Goal: Task Accomplishment & Management: Manage account settings

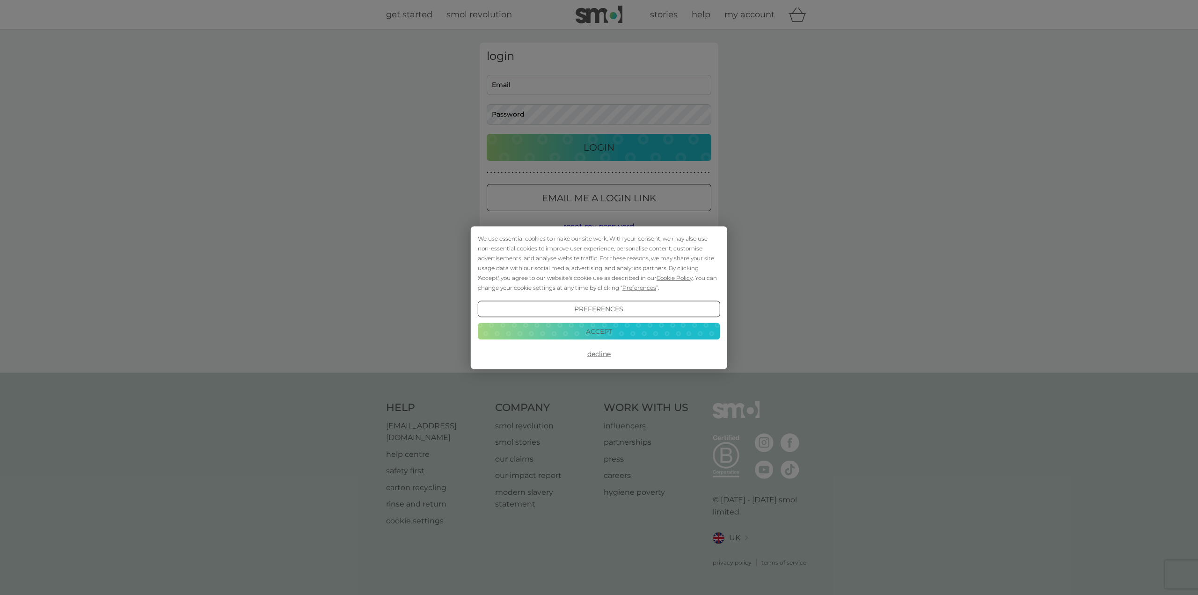
type input "jnrainbow@gmail.com"
click at [595, 329] on button "Accept" at bounding box center [599, 331] width 242 height 17
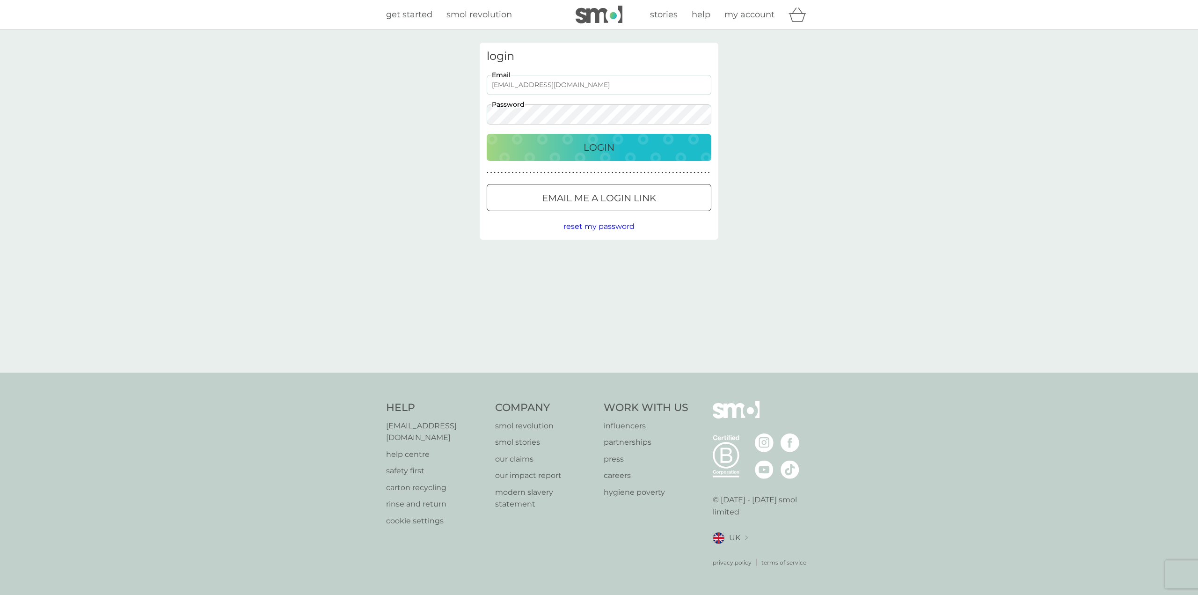
click at [578, 146] on div "Login" at bounding box center [599, 147] width 206 height 15
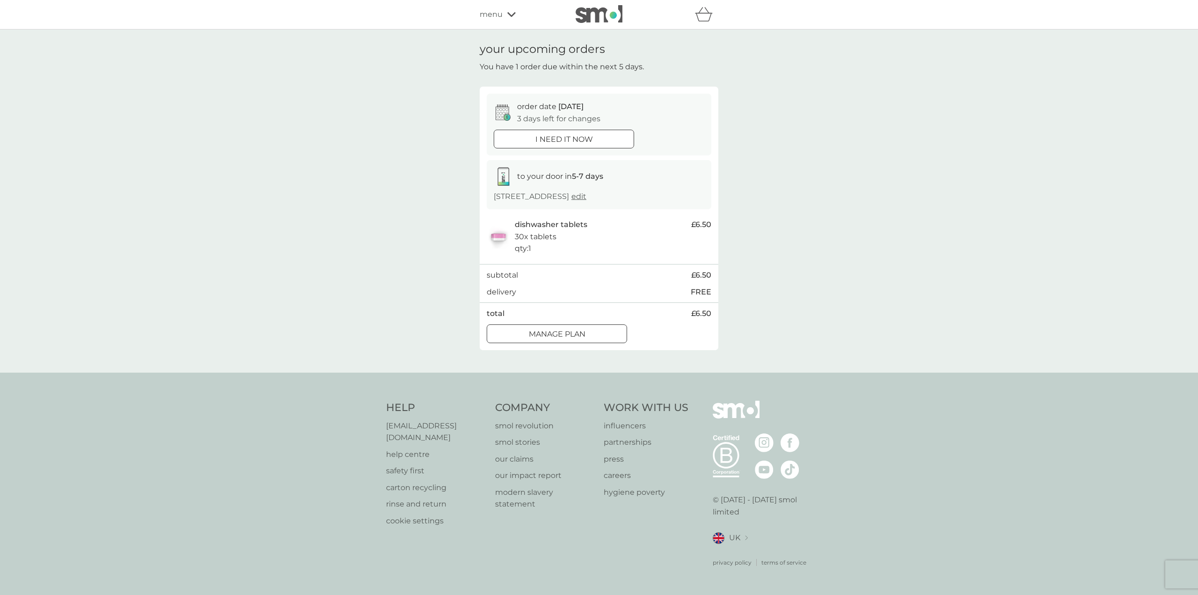
click at [577, 331] on p "Manage plan" at bounding box center [557, 334] width 57 height 12
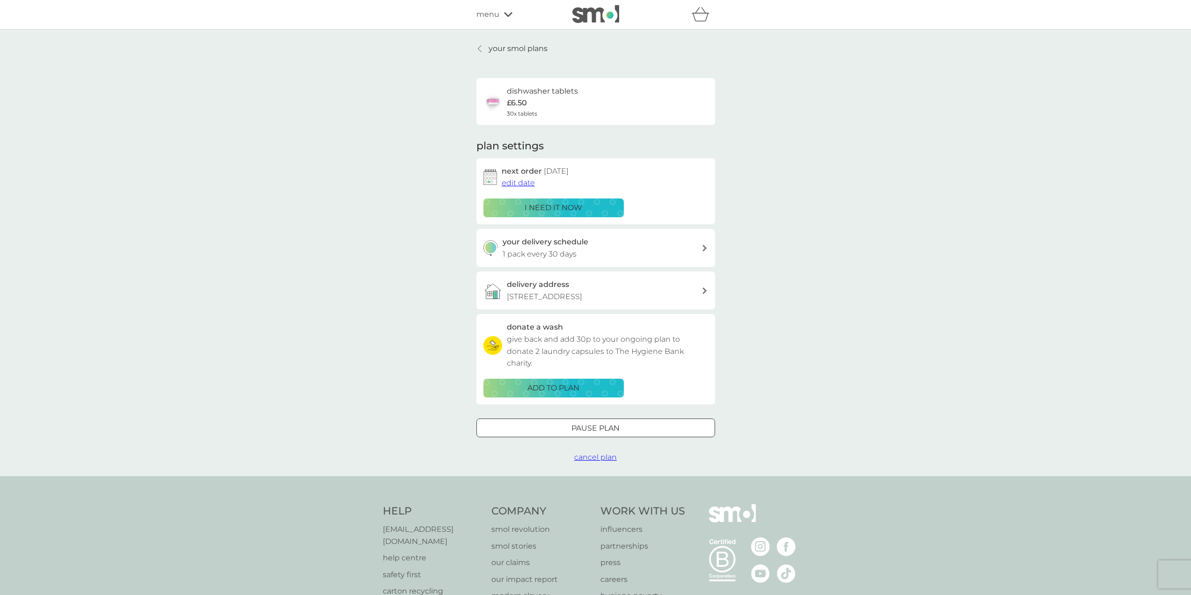
click at [515, 182] on span "edit date" at bounding box center [518, 182] width 33 height 9
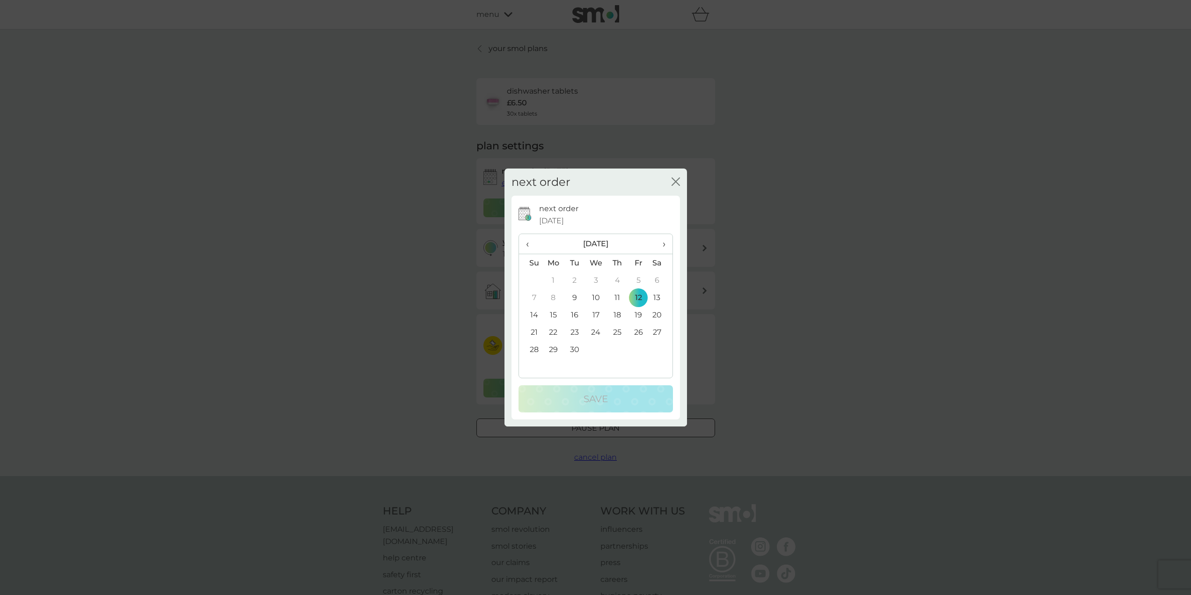
click at [665, 241] on span "›" at bounding box center [659, 244] width 9 height 20
click at [639, 296] on td "10" at bounding box center [637, 297] width 21 height 17
click at [610, 396] on div "Save" at bounding box center [596, 398] width 136 height 15
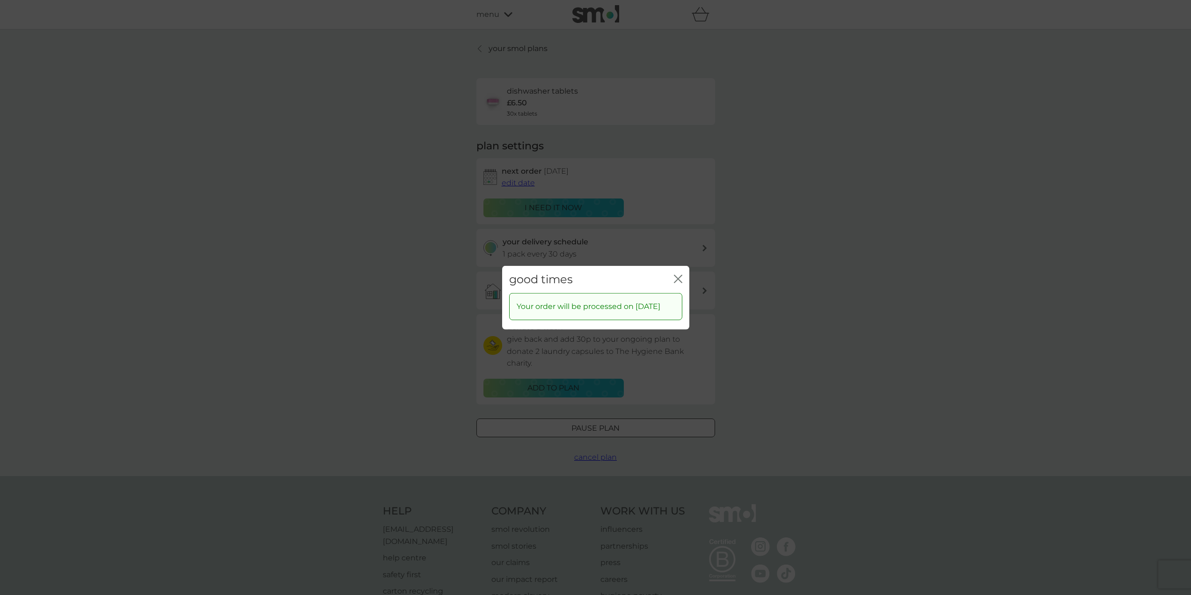
click at [675, 275] on icon "close" at bounding box center [676, 278] width 4 height 7
